Goal: Task Accomplishment & Management: Complete application form

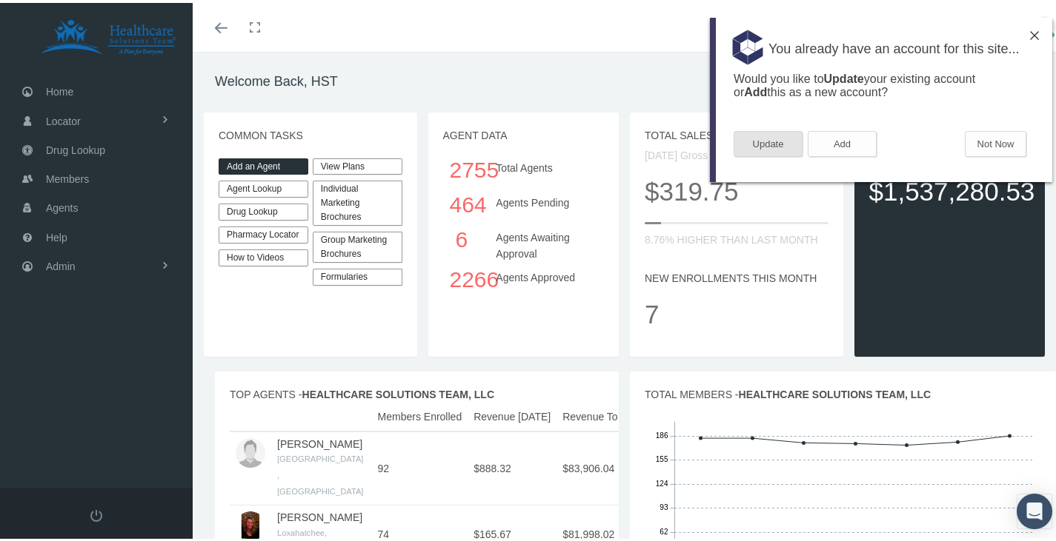
click at [785, 141] on button "Update" at bounding box center [767, 143] width 69 height 26
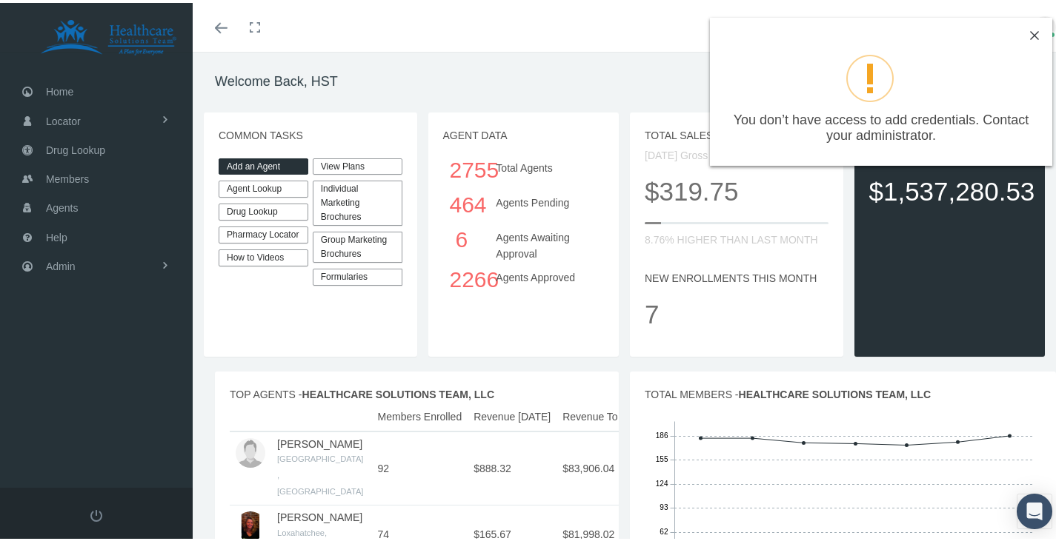
click at [1030, 32] on img at bounding box center [1034, 32] width 9 height 9
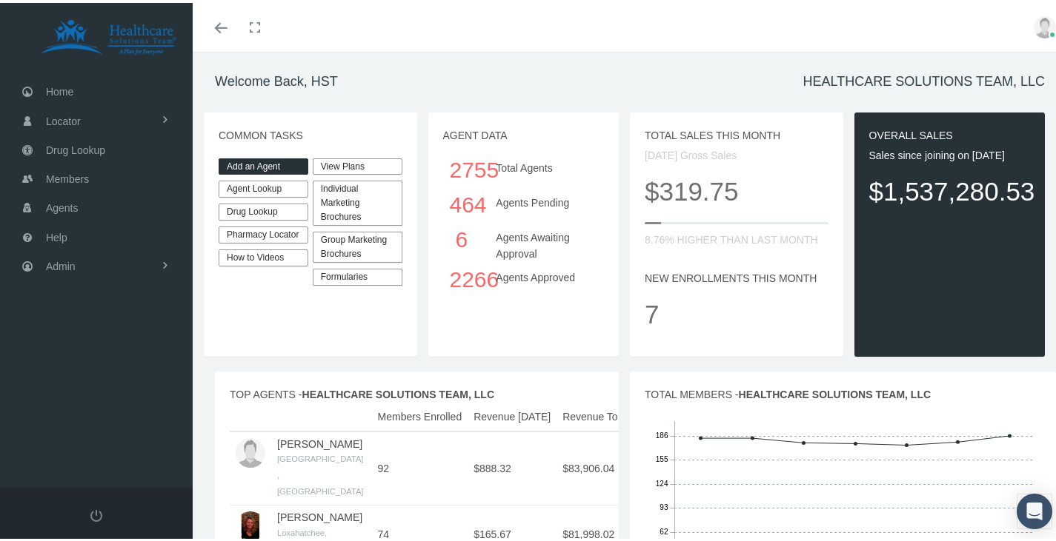
click at [254, 184] on link "Agent Lookup" at bounding box center [264, 186] width 90 height 17
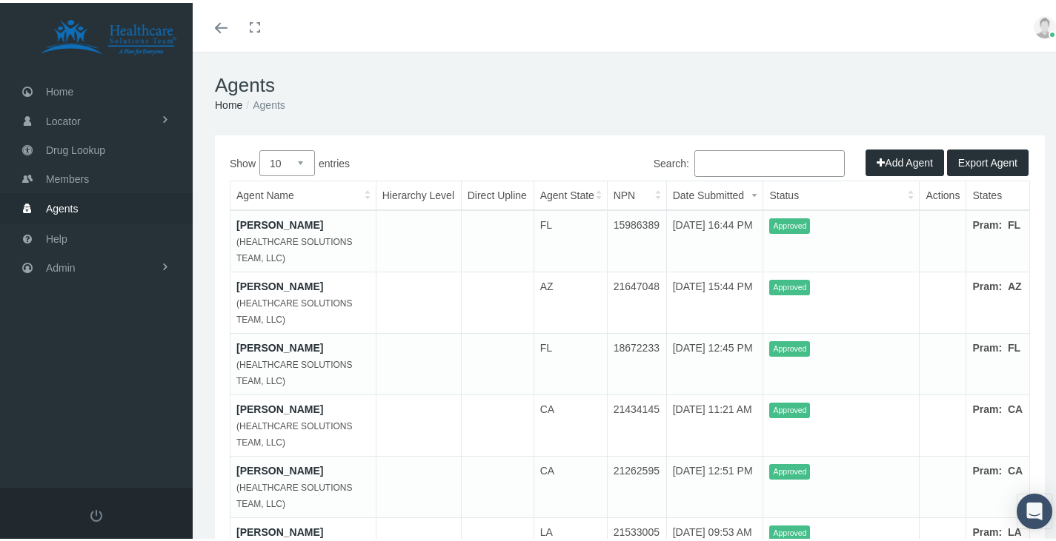
click at [696, 161] on input "Search:" at bounding box center [769, 160] width 150 height 27
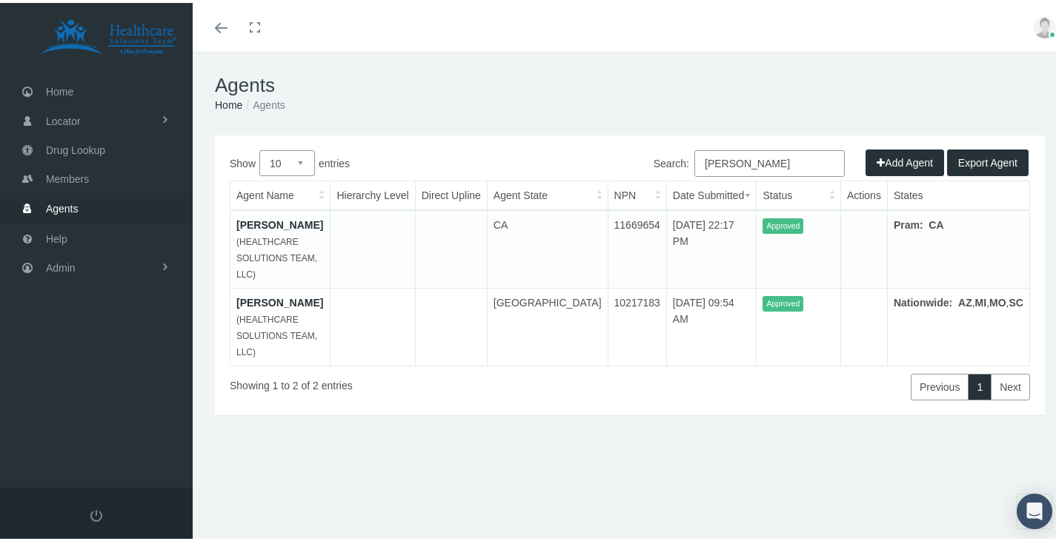
type input "flores"
click at [891, 161] on button "Add Agent" at bounding box center [904, 160] width 79 height 27
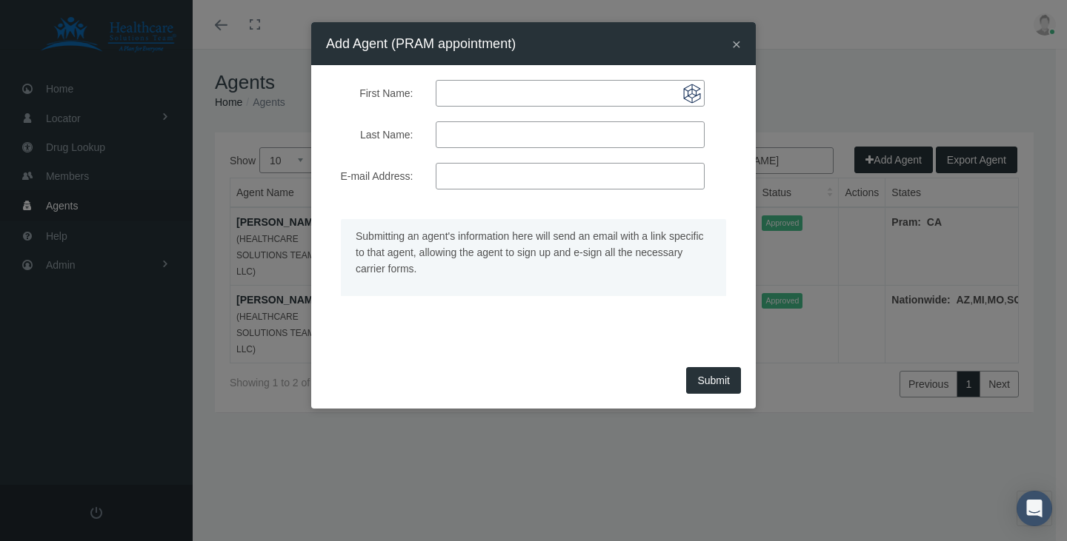
click at [495, 96] on input "First Name:" at bounding box center [570, 93] width 269 height 27
paste input "Licole"
type input "Licole"
click at [464, 138] on input "Last Name:" at bounding box center [570, 134] width 269 height 27
paste input "Anderson"
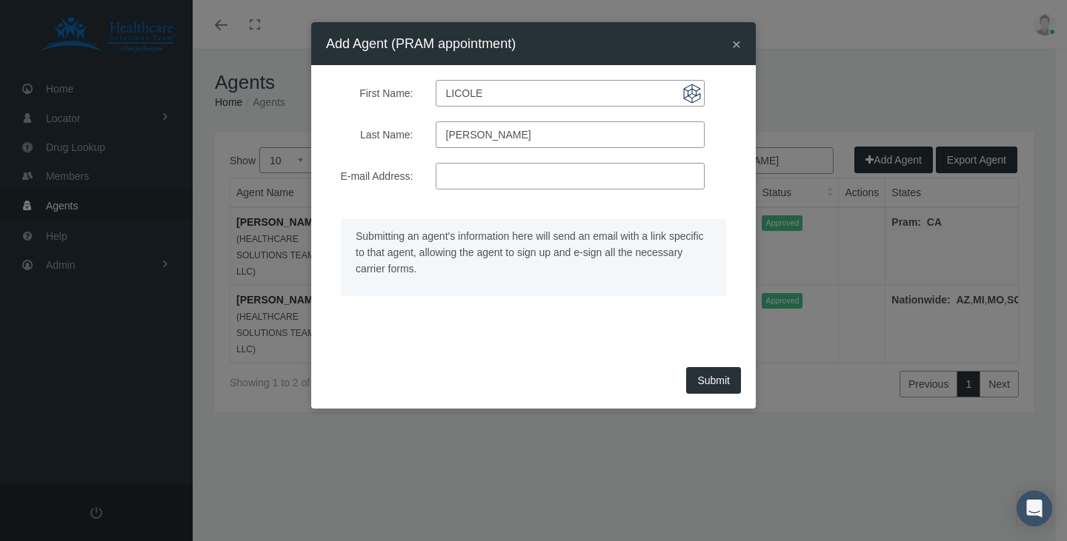
type input "Anderson"
click at [518, 176] on input "E-mail Address:" at bounding box center [570, 176] width 269 height 27
paste input "licoledanielle@gmail.com"
click at [713, 381] on div "Submit" at bounding box center [533, 386] width 444 height 46
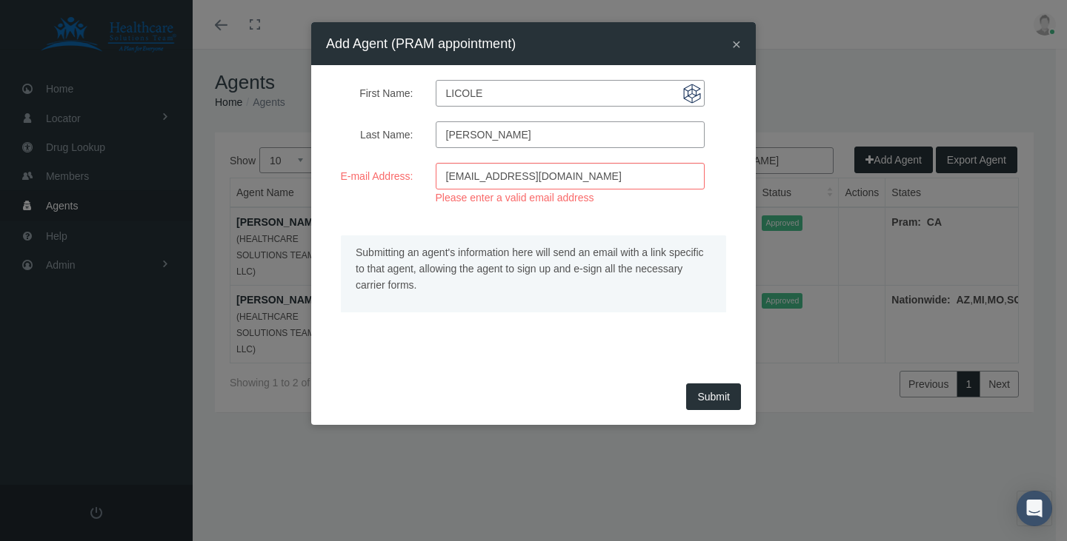
click at [448, 179] on input "licoledanielle@gmail.com" at bounding box center [570, 176] width 269 height 27
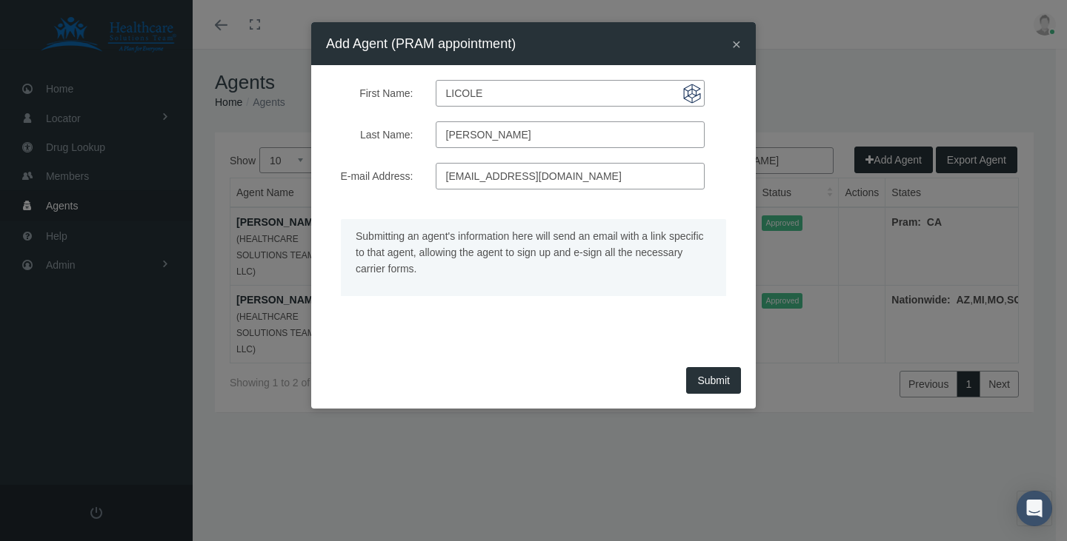
type input "licoledanielle@gmail.com"
click at [713, 385] on span "Submit" at bounding box center [713, 381] width 33 height 12
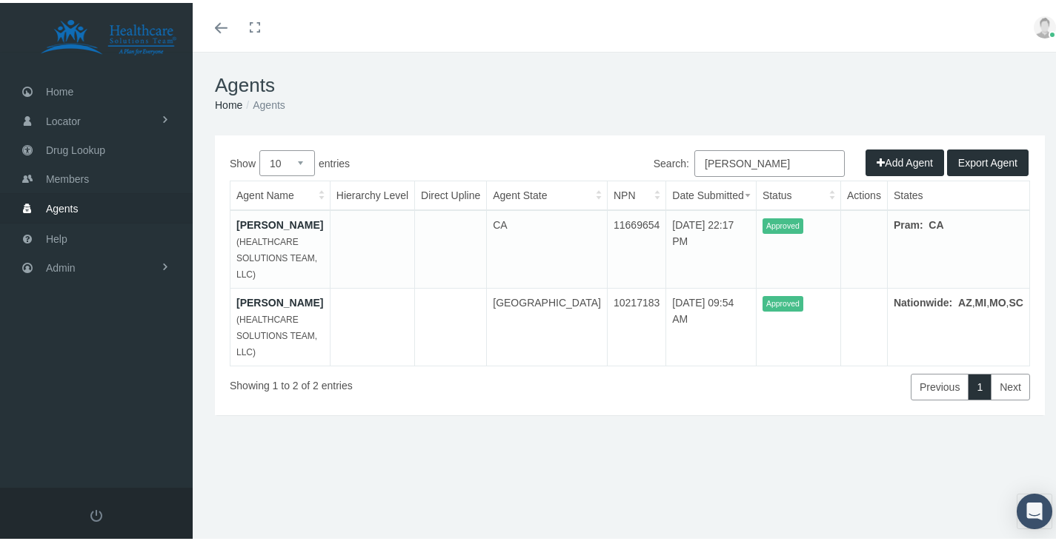
drag, startPoint x: 744, startPoint y: 156, endPoint x: 626, endPoint y: 156, distance: 117.8
click at [630, 156] on div "Search: flores" at bounding box center [830, 162] width 400 height 30
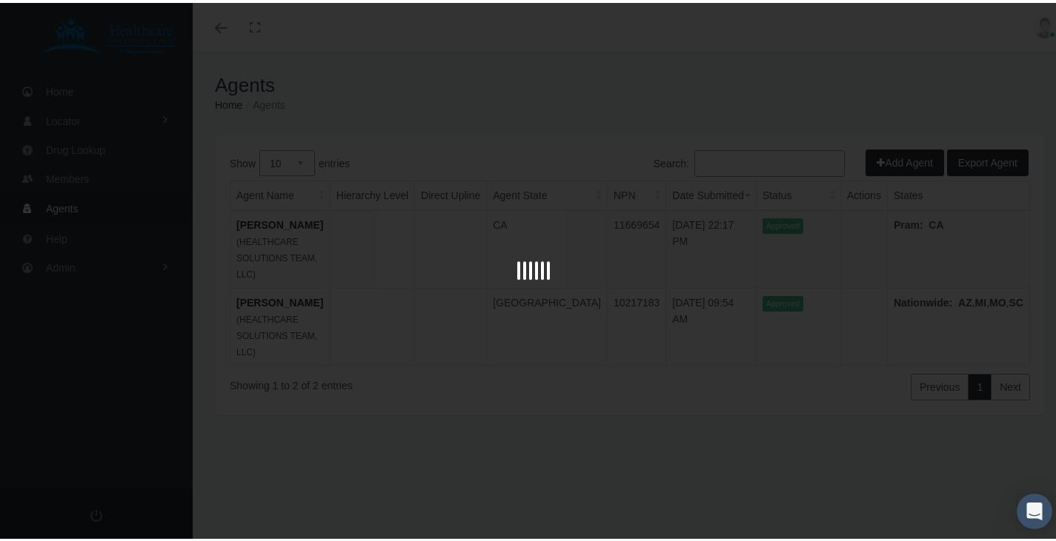
click at [730, 95] on div at bounding box center [533, 270] width 1067 height 541
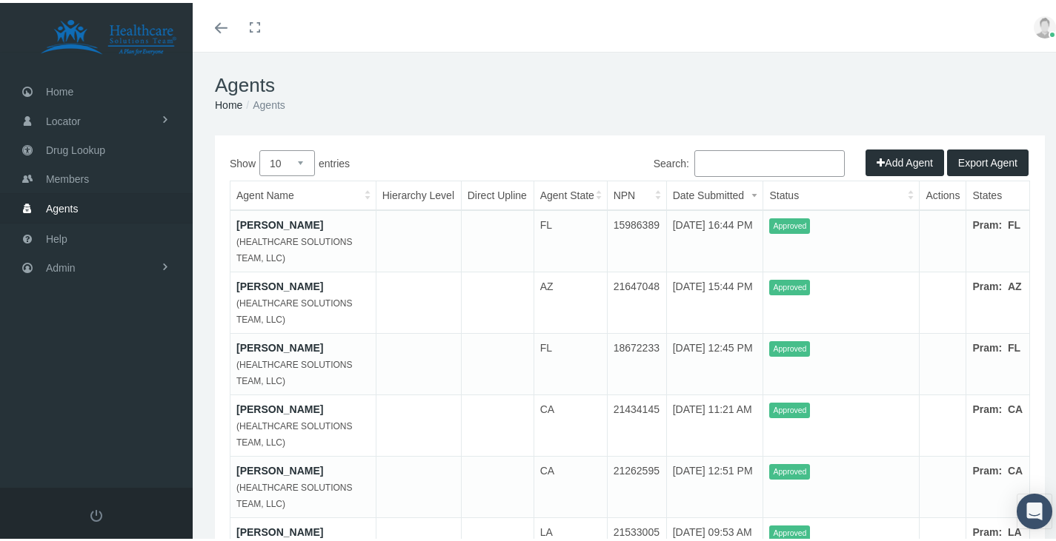
click at [876, 156] on button "Add Agent" at bounding box center [904, 160] width 79 height 27
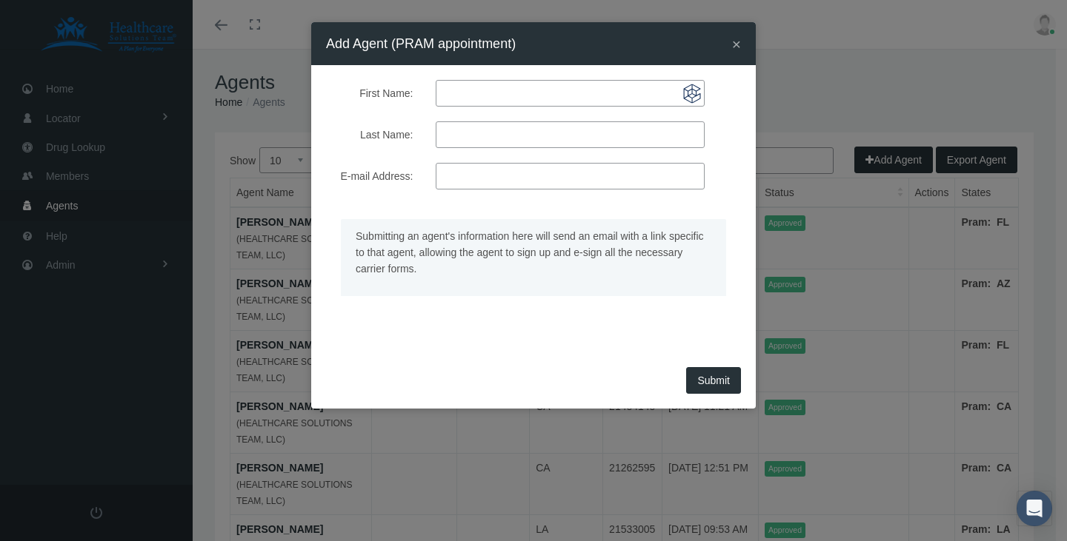
click at [504, 94] on input "First Name:" at bounding box center [570, 93] width 269 height 27
paste input "Brandon"
type input "Brandon"
click at [498, 140] on input "Last Name:" at bounding box center [570, 134] width 269 height 27
paste input "Martin"
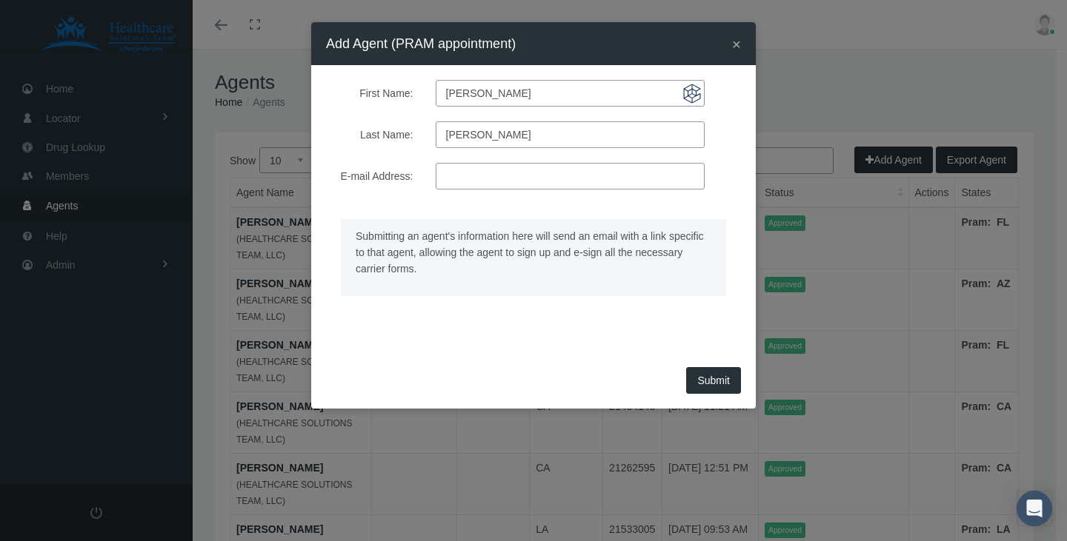
type input "Martin"
click at [479, 179] on input "E-mail Address:" at bounding box center [570, 176] width 269 height 27
paste input "martininsurancebrokers@gmail.com"
click at [448, 176] on input "martininsurancebrokers@gmail.com" at bounding box center [570, 176] width 269 height 27
type input "martininsurancebrokers@gmail.com"
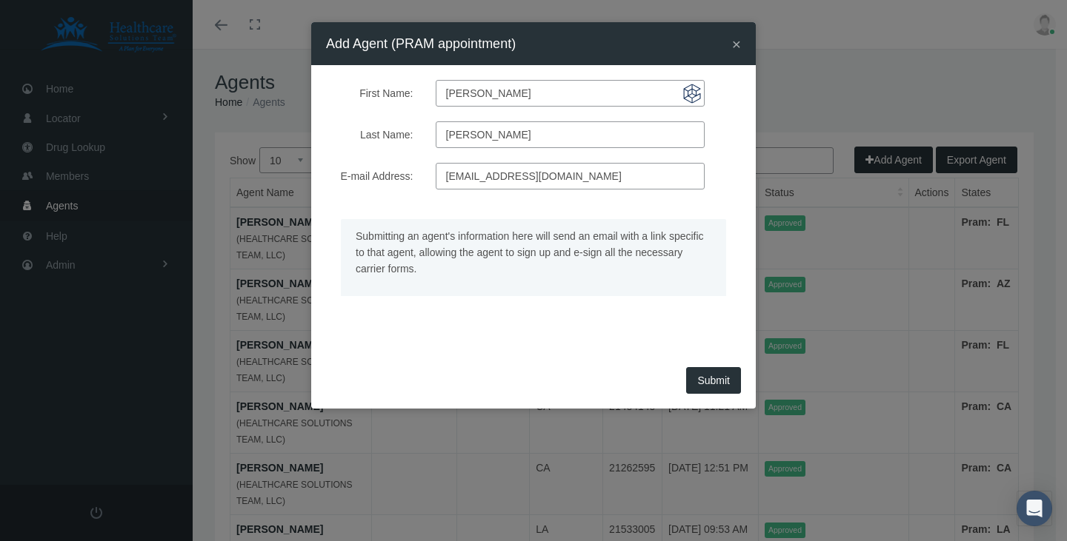
click at [723, 379] on span "Submit" at bounding box center [713, 381] width 33 height 12
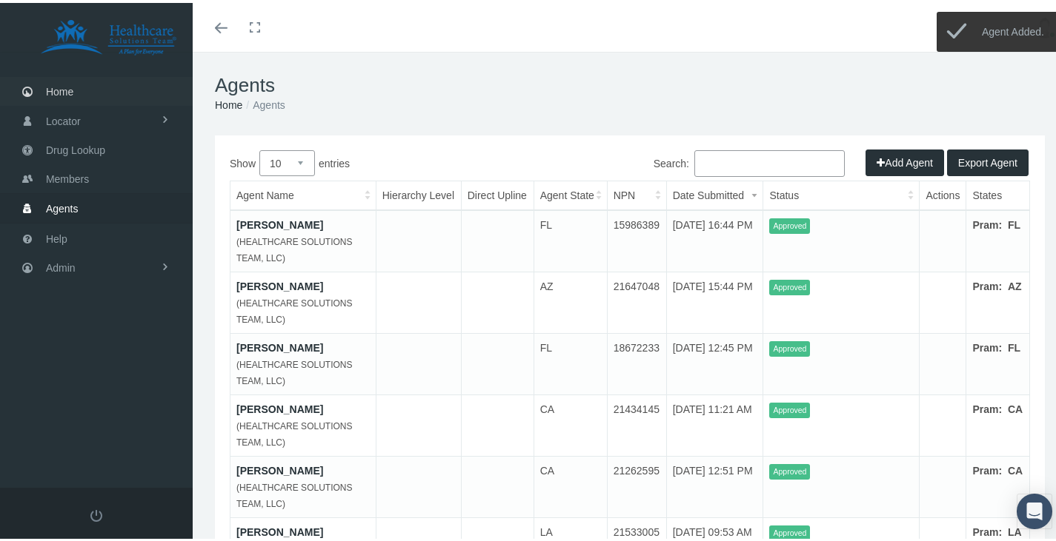
click at [53, 87] on span "Home" at bounding box center [59, 89] width 27 height 28
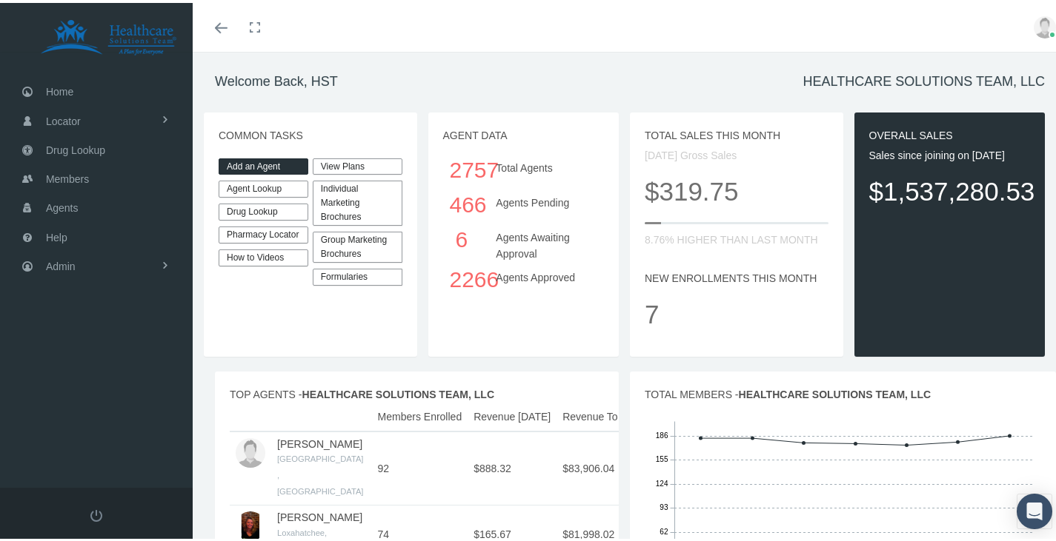
click at [245, 179] on link "Agent Lookup" at bounding box center [264, 186] width 90 height 17
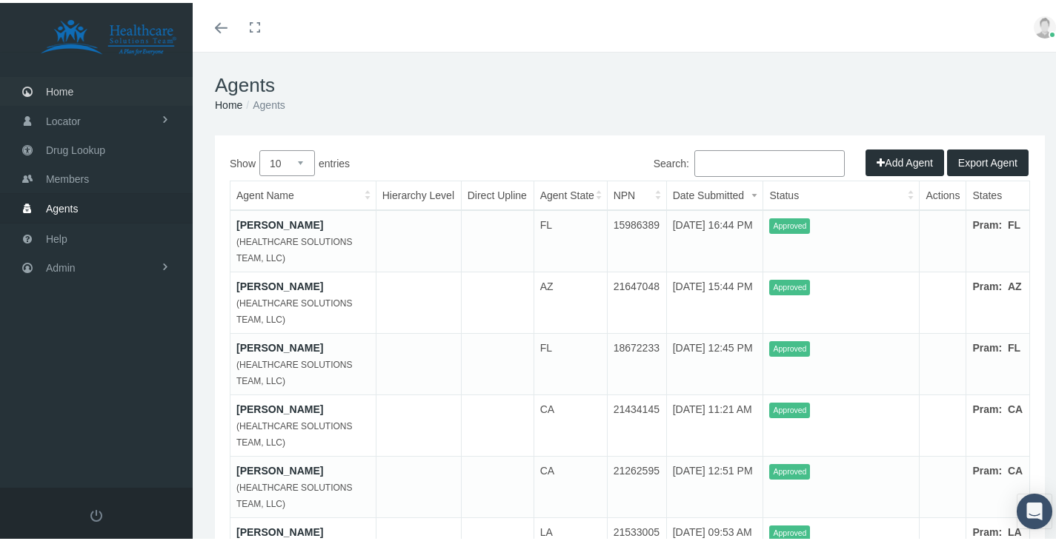
click at [49, 84] on span "Home" at bounding box center [59, 89] width 27 height 28
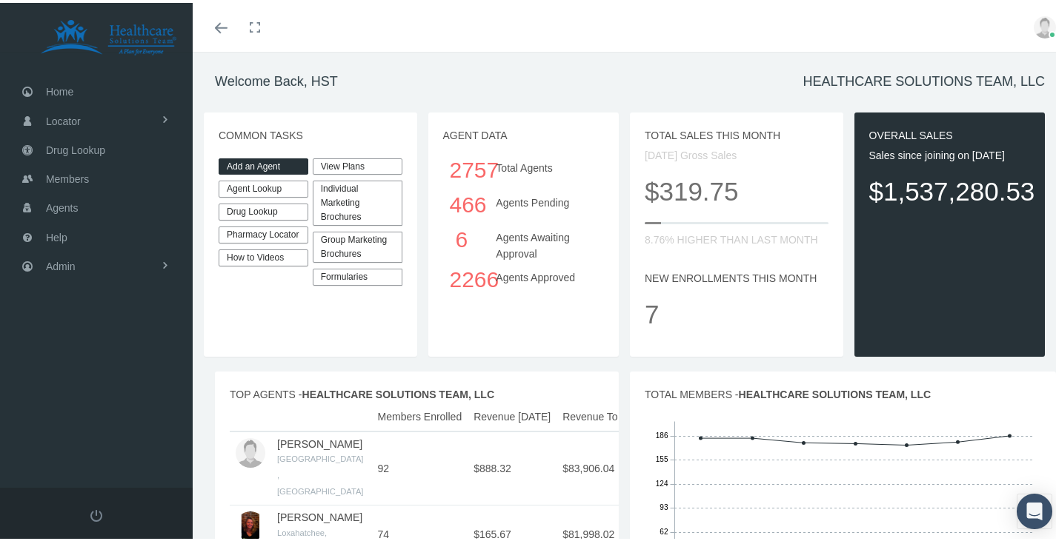
click at [250, 185] on link "Agent Lookup" at bounding box center [264, 186] width 90 height 17
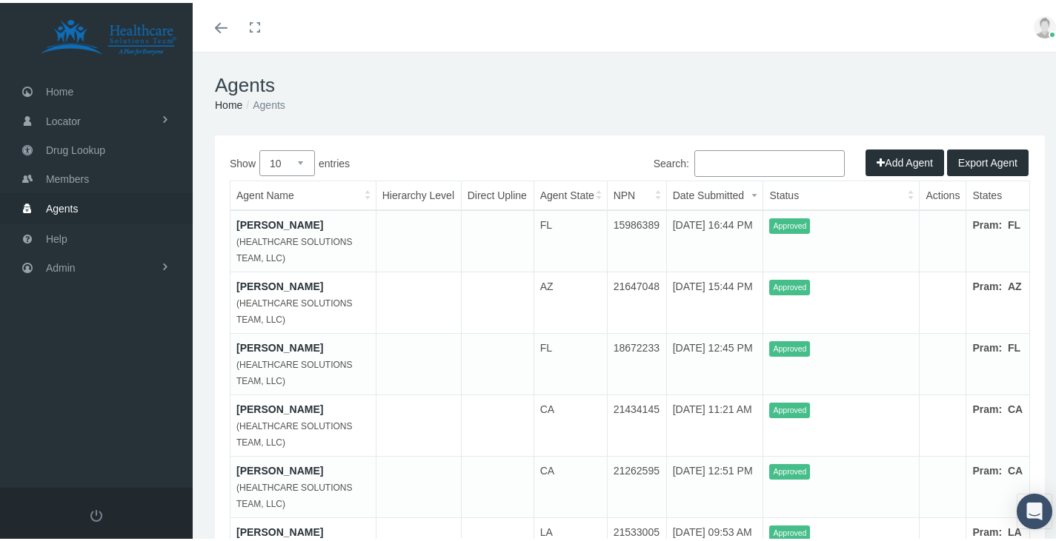
click at [736, 163] on input "Search:" at bounding box center [769, 160] width 150 height 27
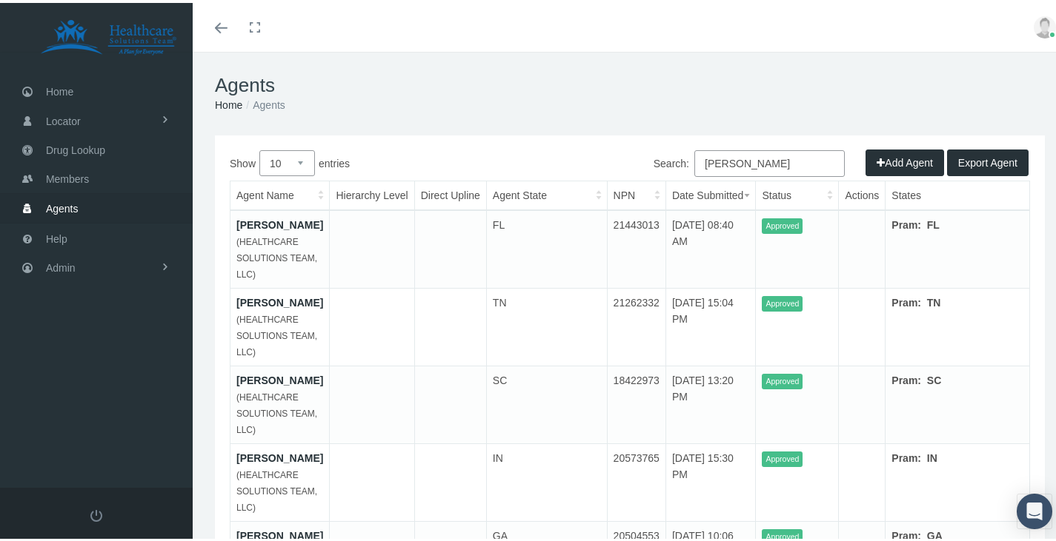
click at [696, 155] on input "martin" at bounding box center [769, 160] width 150 height 27
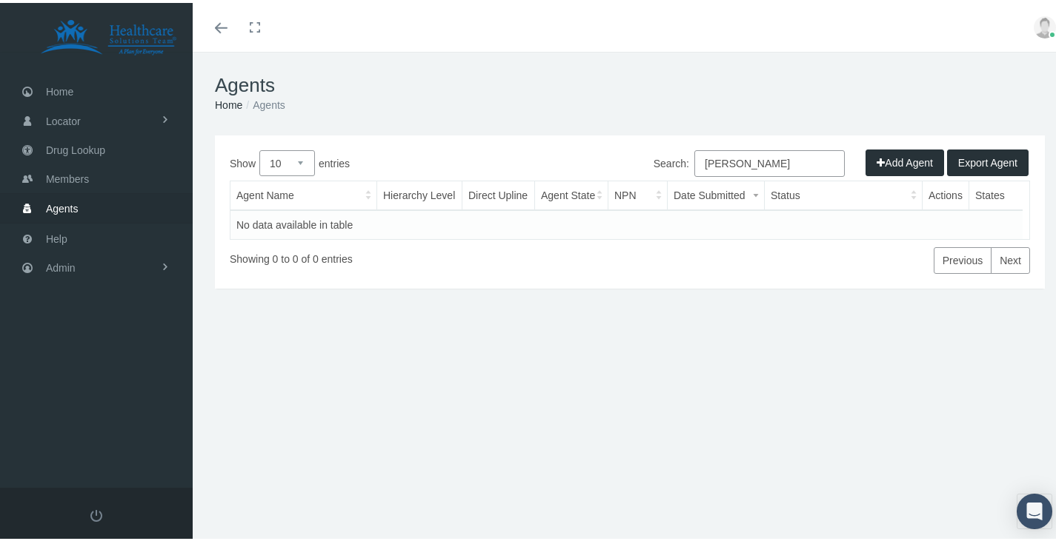
type input "brandon martin"
click at [51, 210] on span "Agents" at bounding box center [62, 206] width 33 height 28
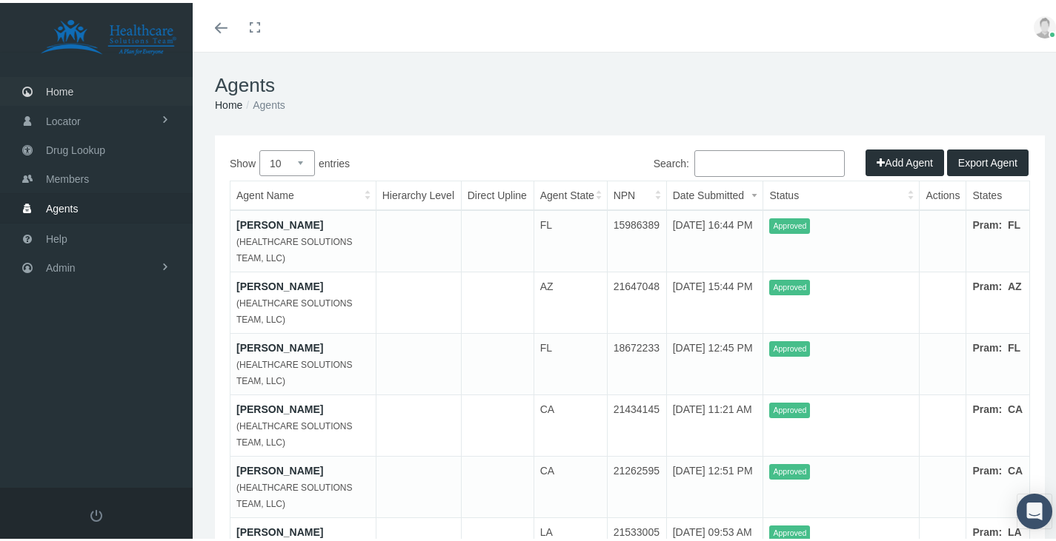
click at [73, 90] on span "Home" at bounding box center [59, 89] width 27 height 28
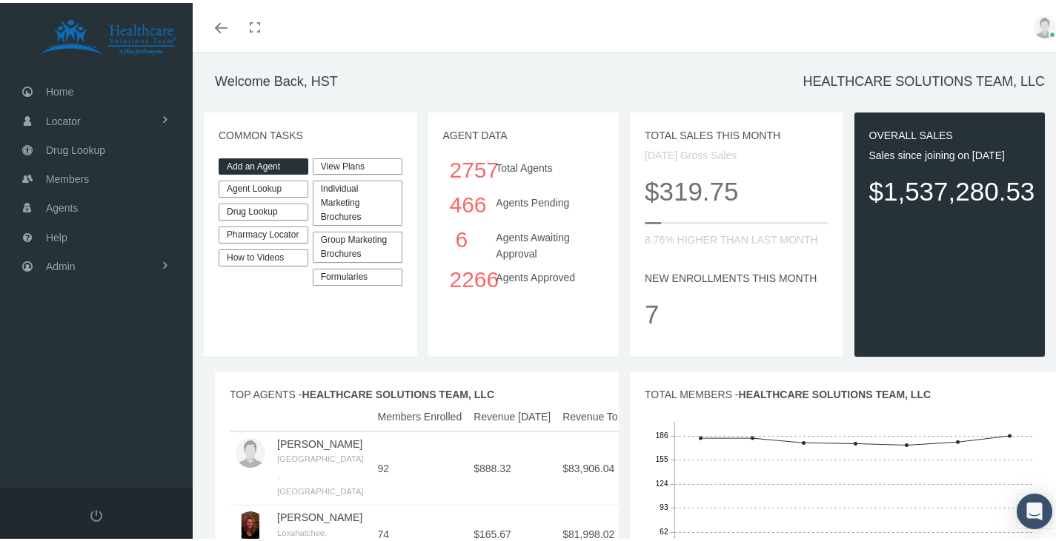
click at [256, 180] on link "Agent Lookup" at bounding box center [264, 186] width 90 height 17
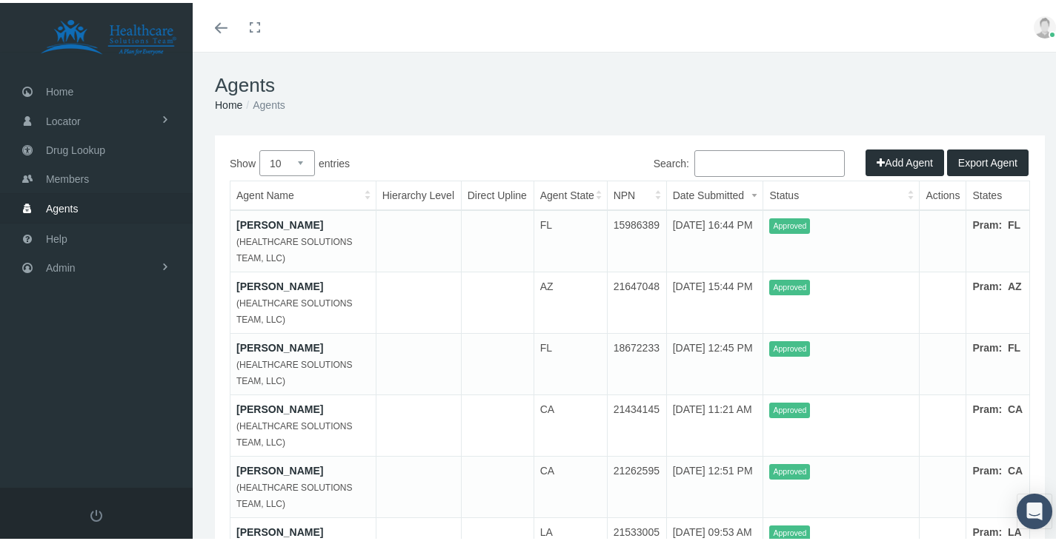
click at [298, 160] on select "10 25 50 100" at bounding box center [287, 160] width 56 height 26
select select "100"
click at [259, 147] on select "10 25 50 100" at bounding box center [287, 160] width 56 height 26
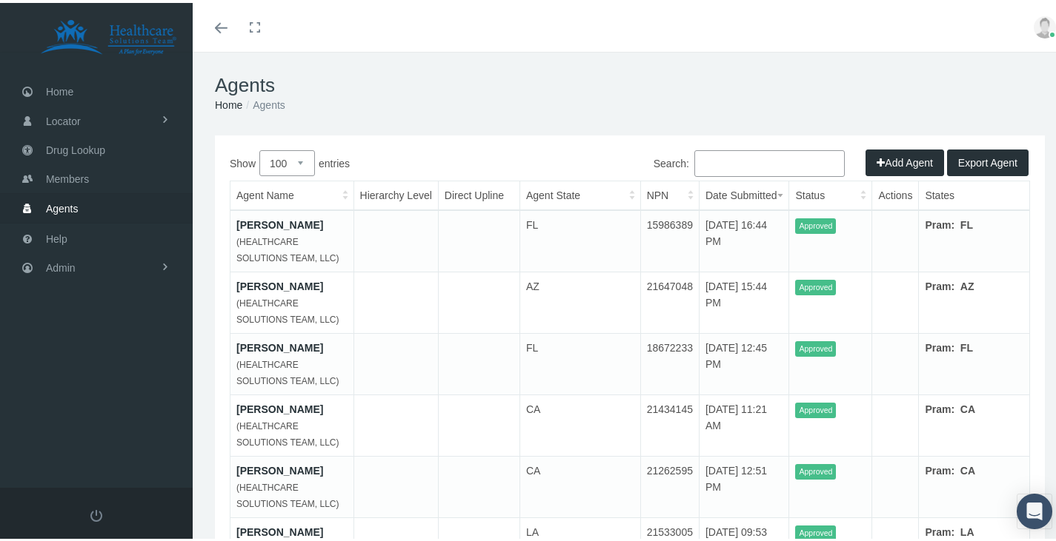
click at [918, 195] on th "Actions" at bounding box center [895, 193] width 47 height 29
click at [856, 192] on th "Status" at bounding box center [830, 193] width 83 height 29
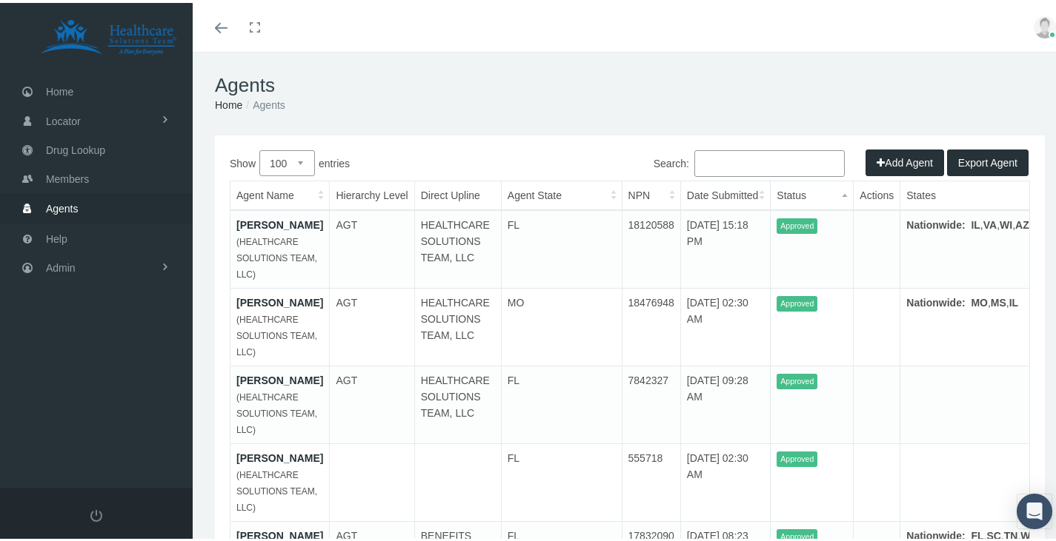
click at [853, 192] on th "Status" at bounding box center [811, 193] width 83 height 29
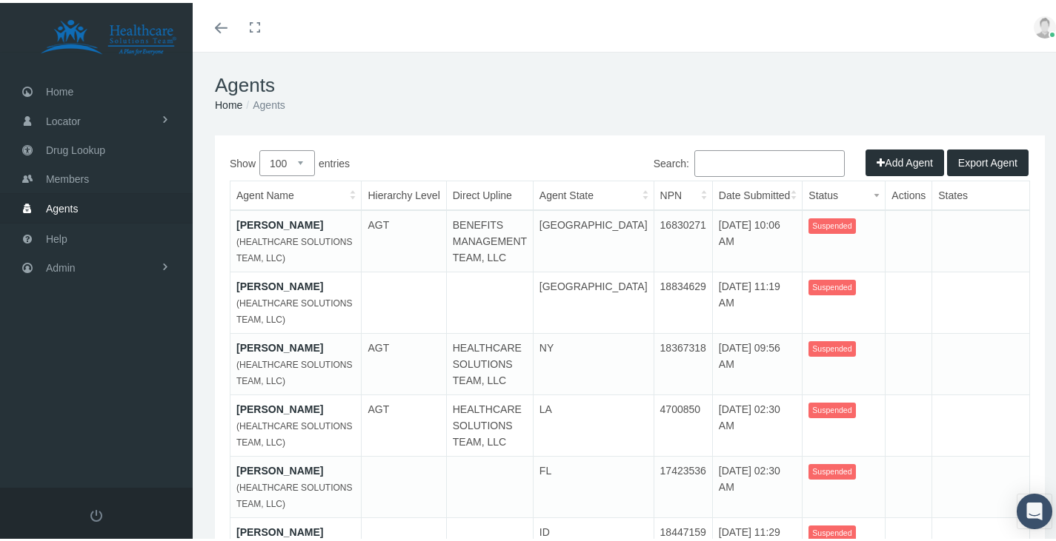
click at [727, 172] on input "Search:" at bounding box center [769, 160] width 150 height 27
paste input "Brandon Martin"
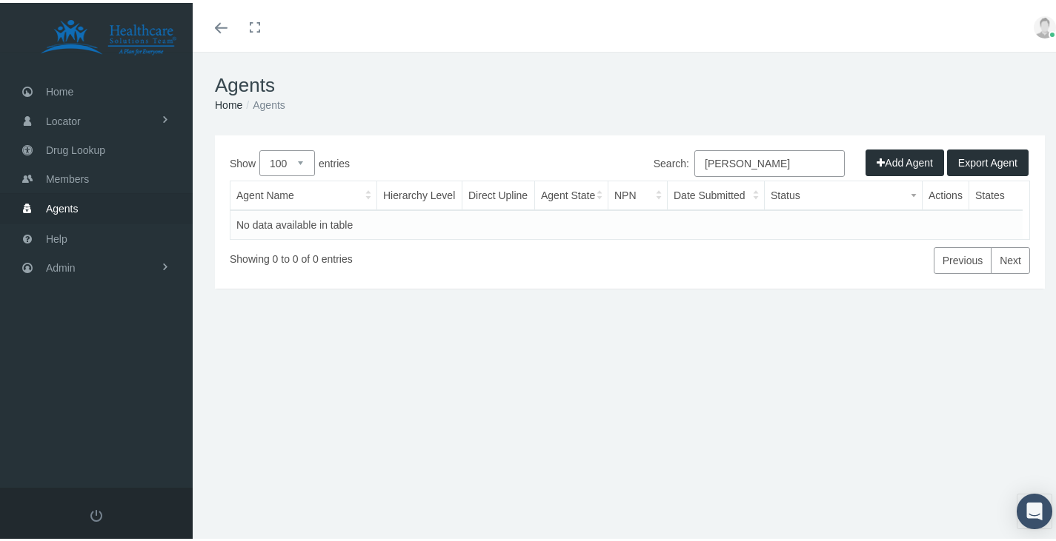
type input "Brandon Martin"
click at [907, 196] on th "Status" at bounding box center [843, 193] width 158 height 29
click at [212, 20] on link "Toggle menubar" at bounding box center [221, 24] width 35 height 49
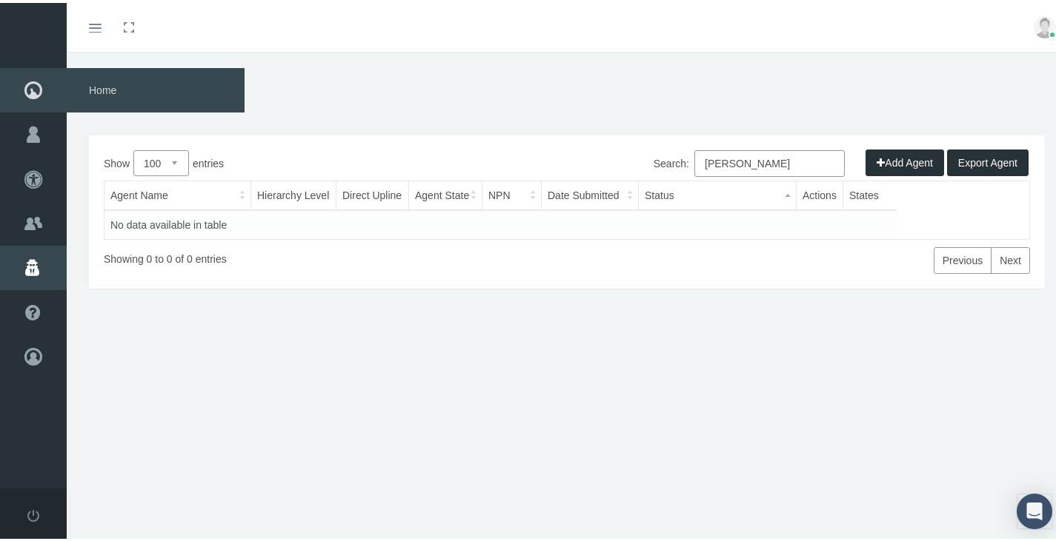
click at [118, 93] on span "Home" at bounding box center [156, 87] width 178 height 44
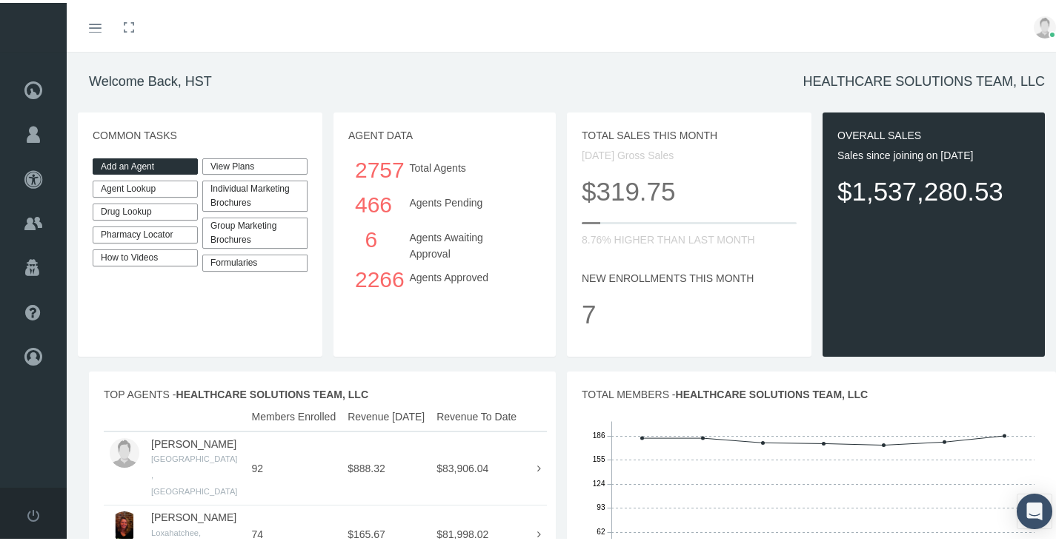
click at [373, 200] on div "466" at bounding box center [371, 201] width 33 height 35
